Goal: Task Accomplishment & Management: Manage account settings

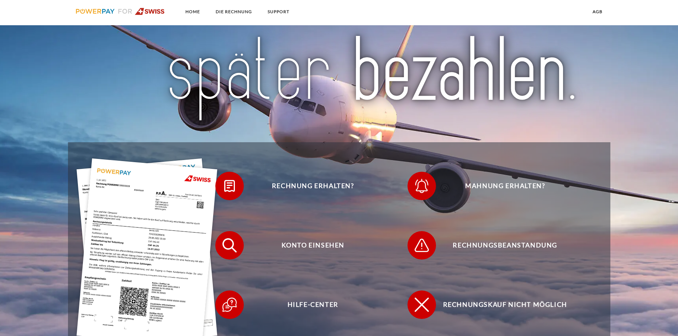
scroll to position [107, 0]
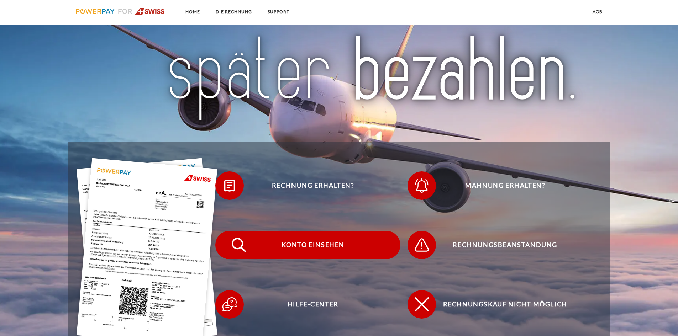
click at [316, 250] on span "Konto einsehen" at bounding box center [313, 245] width 174 height 28
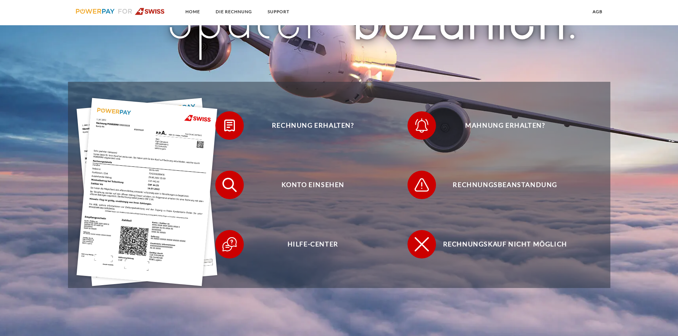
scroll to position [140, 0]
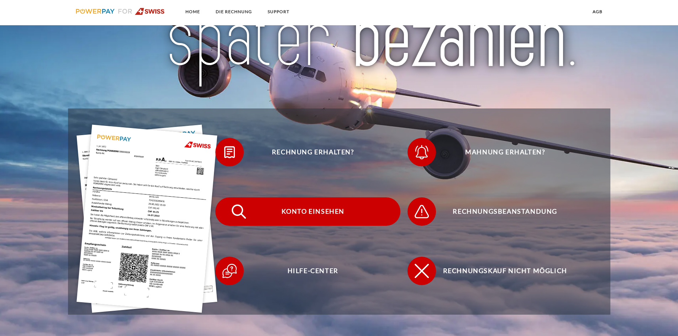
click at [328, 213] on span "Konto einsehen" at bounding box center [313, 211] width 174 height 28
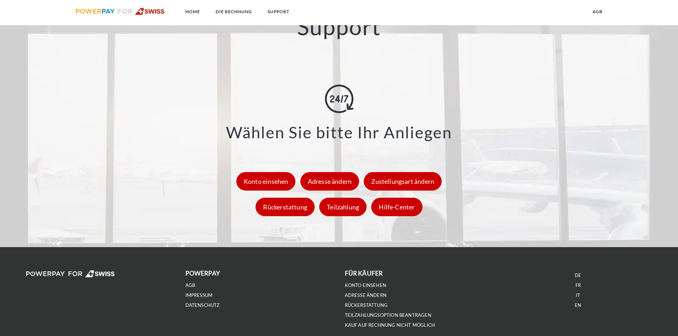
scroll to position [994, 0]
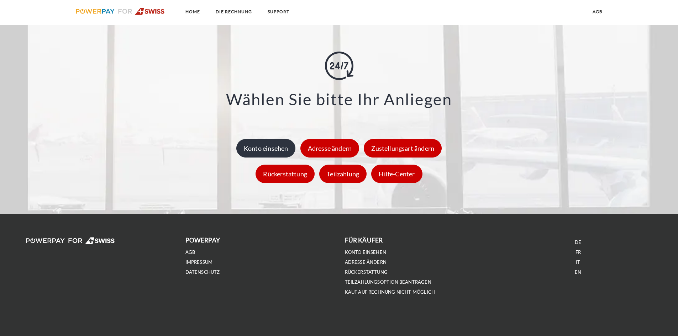
click at [273, 148] on div "Konto einsehen" at bounding box center [265, 148] width 59 height 18
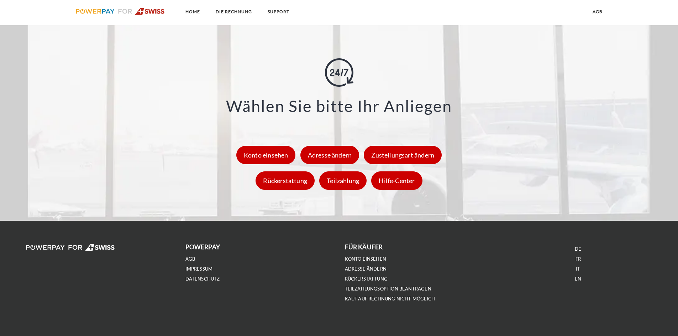
scroll to position [994, 0]
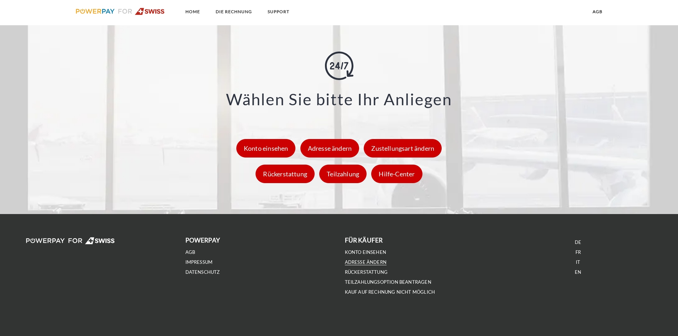
click at [377, 260] on link "Adresse ändern" at bounding box center [366, 262] width 42 height 6
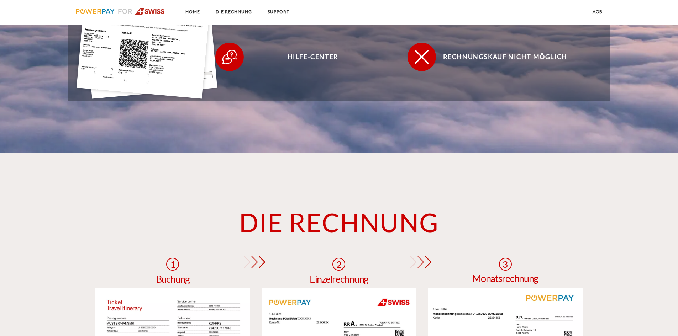
scroll to position [354, 0]
